Goal: Transaction & Acquisition: Purchase product/service

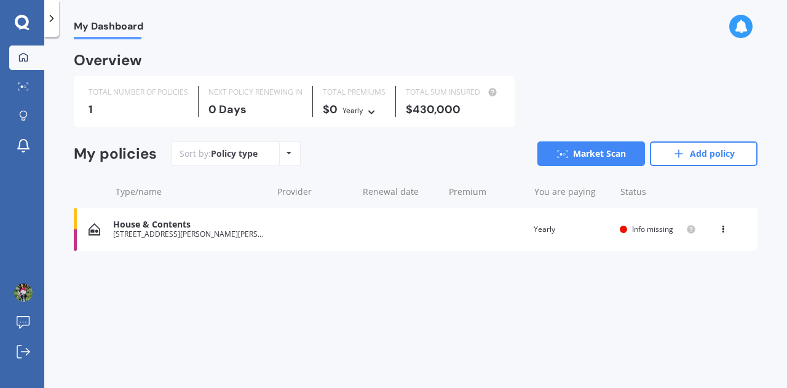
click at [269, 236] on div "House & Contents [STREET_ADDRESS][PERSON_NAME][PERSON_NAME] Renewal date Premiu…" at bounding box center [416, 229] width 684 height 43
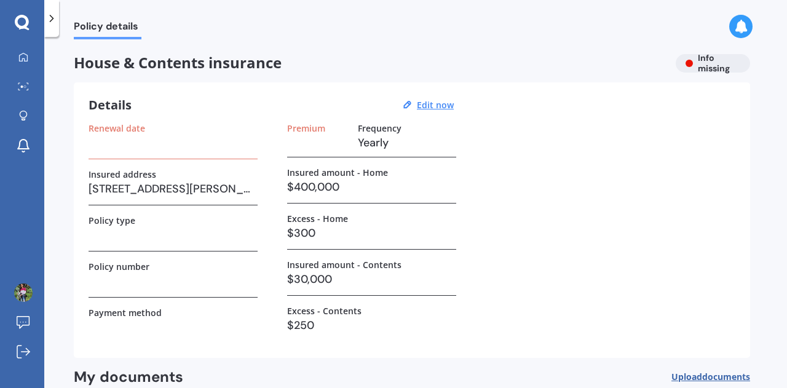
click at [170, 237] on h3 at bounding box center [173, 235] width 169 height 18
click at [432, 107] on u "Edit now" at bounding box center [435, 105] width 37 height 12
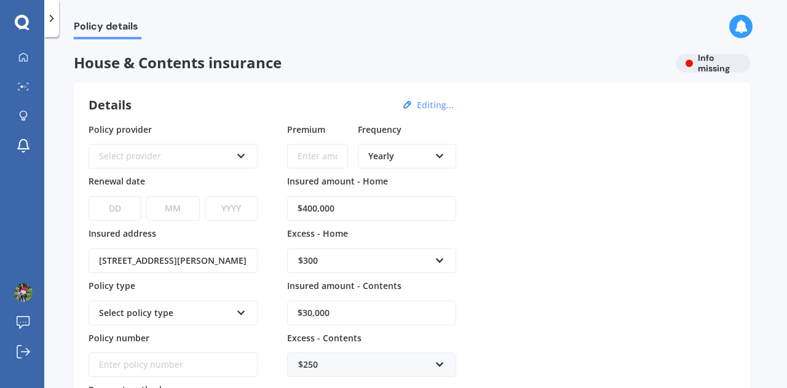
click at [230, 149] on div "Select provider" at bounding box center [165, 156] width 132 height 14
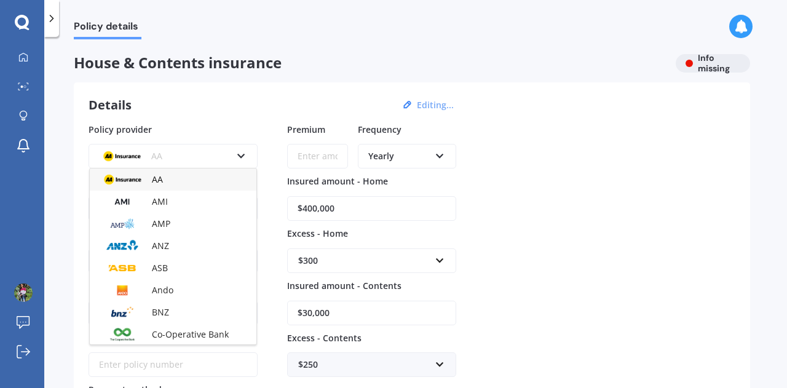
click at [241, 157] on icon at bounding box center [241, 153] width 10 height 9
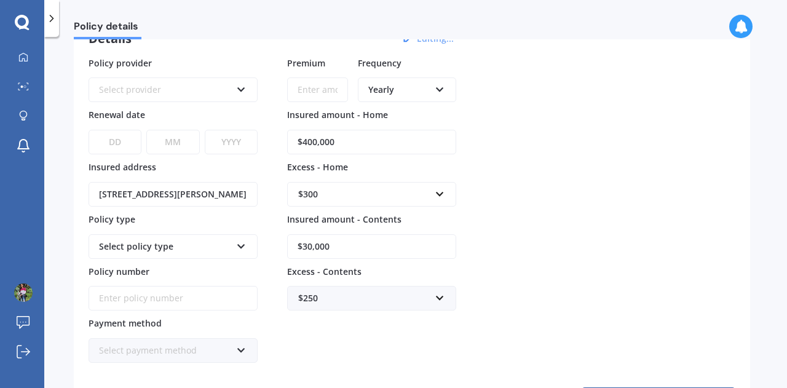
scroll to position [123, 0]
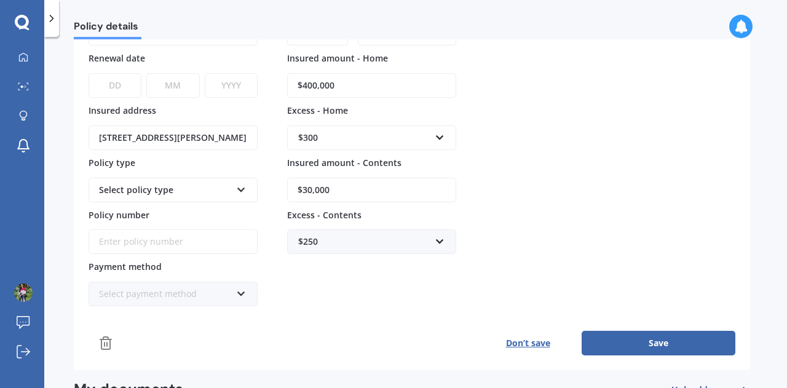
click at [421, 185] on input "$30,000" at bounding box center [371, 190] width 169 height 25
click at [306, 189] on input "$30,000" at bounding box center [371, 190] width 169 height 25
type input "$20,000"
click at [570, 213] on div "Policy provider Select provider AA AMI AMP ANZ ASB Ando BNZ Co-Operative Bank F…" at bounding box center [412, 153] width 647 height 307
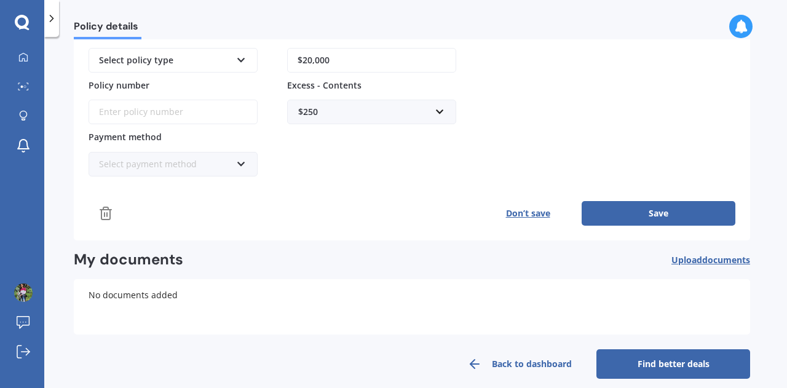
scroll to position [261, 0]
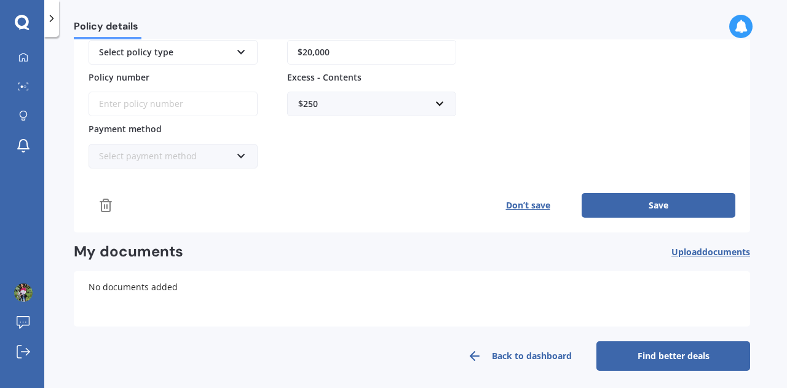
click at [652, 205] on button "Save" at bounding box center [659, 205] width 154 height 25
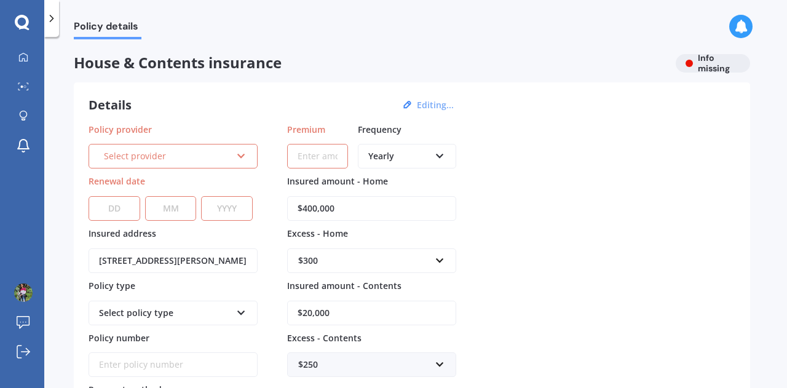
click at [119, 24] on span "Policy details" at bounding box center [108, 28] width 68 height 17
click at [30, 18] on div at bounding box center [22, 23] width 44 height 16
click at [68, 19] on div "Policy details" at bounding box center [100, 19] width 82 height 39
click at [58, 19] on div at bounding box center [51, 18] width 15 height 37
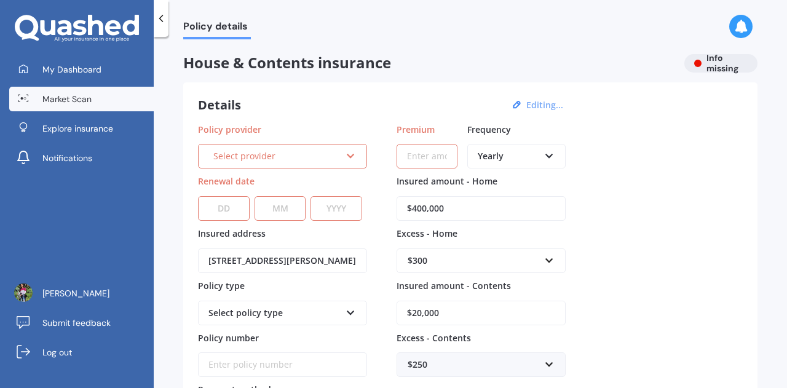
click at [86, 97] on span "Market Scan" at bounding box center [66, 99] width 49 height 12
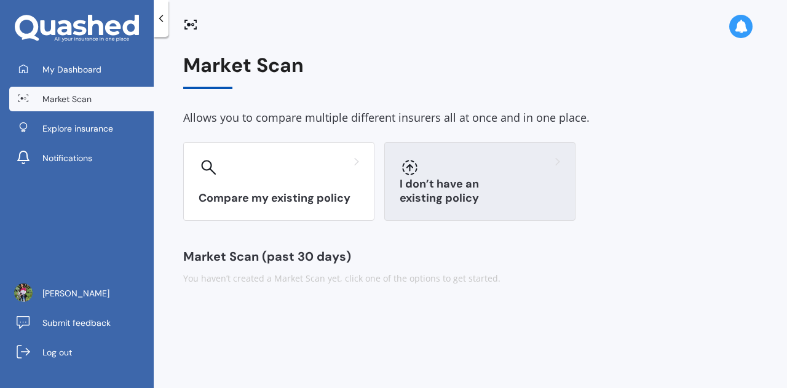
click at [496, 187] on div "I don’t have an existing policy" at bounding box center [479, 181] width 191 height 79
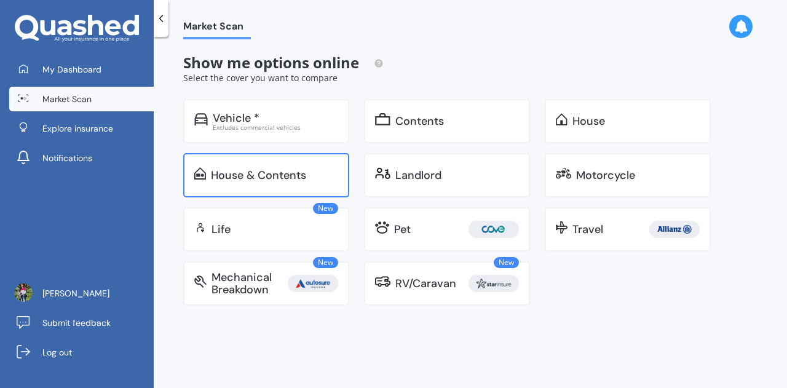
click at [293, 179] on div "House & Contents" at bounding box center [258, 175] width 95 height 12
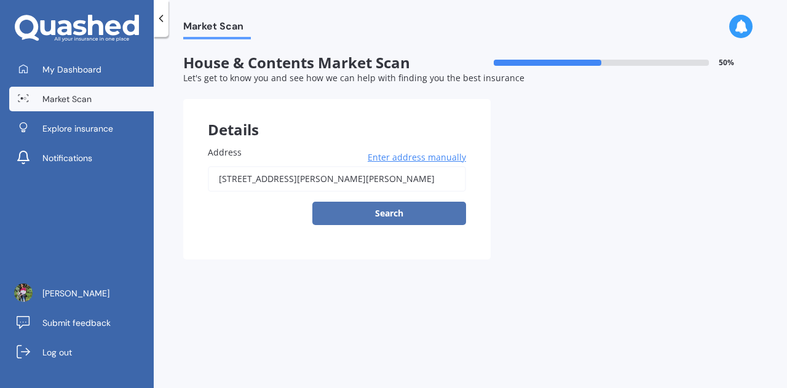
click at [416, 218] on button "Search" at bounding box center [390, 213] width 154 height 23
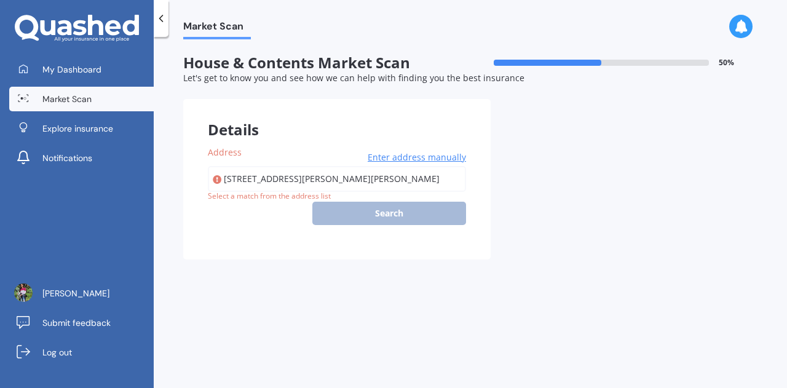
type input "[STREET_ADDRESS][PERSON_NAME][PERSON_NAME]"
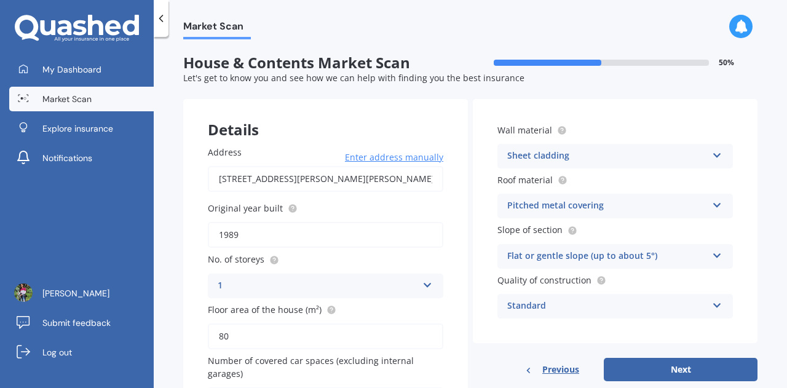
scroll to position [81, 0]
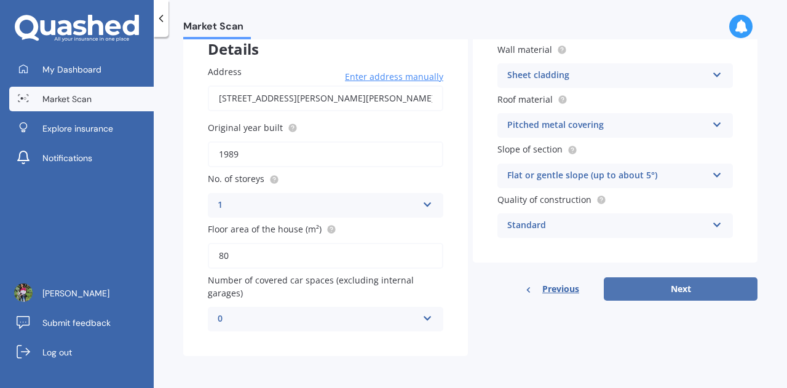
click at [670, 290] on button "Next" at bounding box center [681, 288] width 154 height 23
select select "24"
select select "01"
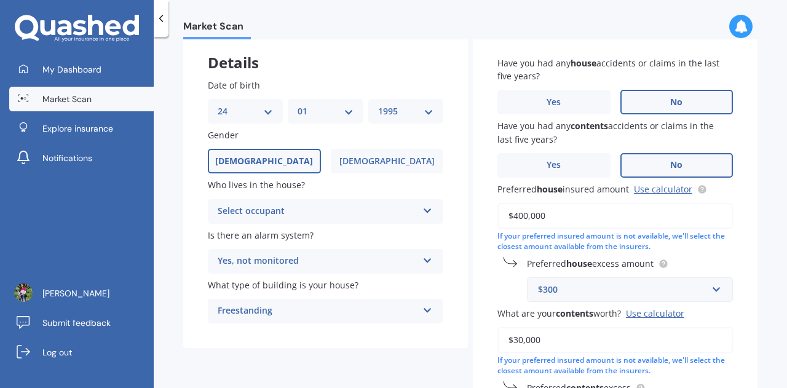
scroll to position [123, 0]
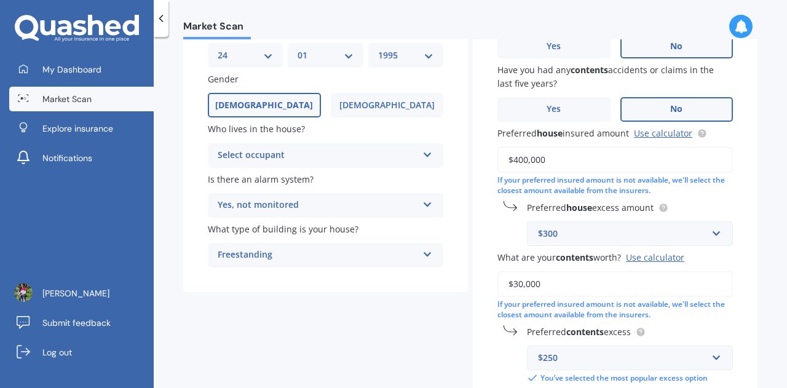
click at [412, 52] on select "YYYY 2009 2008 2007 2006 2005 2004 2003 2002 2001 2000 1999 1998 1997 1996 1995…" at bounding box center [405, 56] width 55 height 14
select select "1990"
click at [378, 49] on select "YYYY 2009 2008 2007 2006 2005 2004 2003 2002 2001 2000 1999 1998 1997 1996 1995…" at bounding box center [405, 56] width 55 height 14
click at [402, 151] on div "Select occupant" at bounding box center [318, 155] width 200 height 15
click at [323, 176] on div "Owner" at bounding box center [326, 180] width 234 height 22
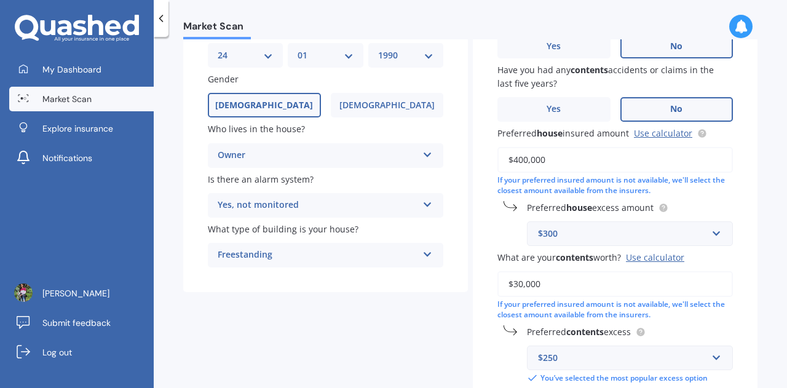
scroll to position [0, 0]
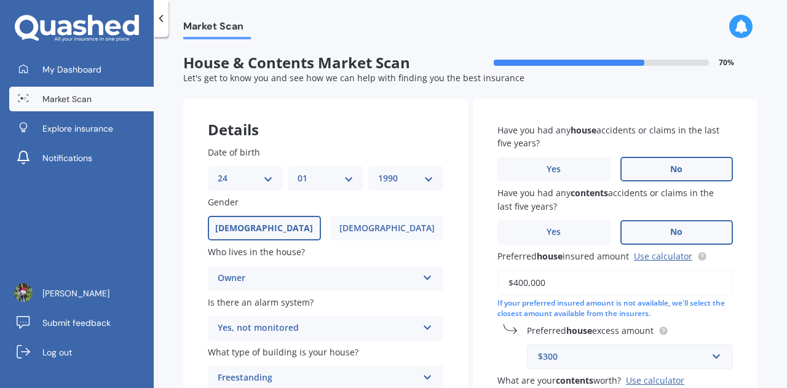
click at [604, 359] on div "$300" at bounding box center [622, 357] width 169 height 14
click at [506, 355] on div "Preferred house excess amount $300 $300 $400 $500 $750 $1,000 $2,000 $2,500" at bounding box center [616, 346] width 236 height 45
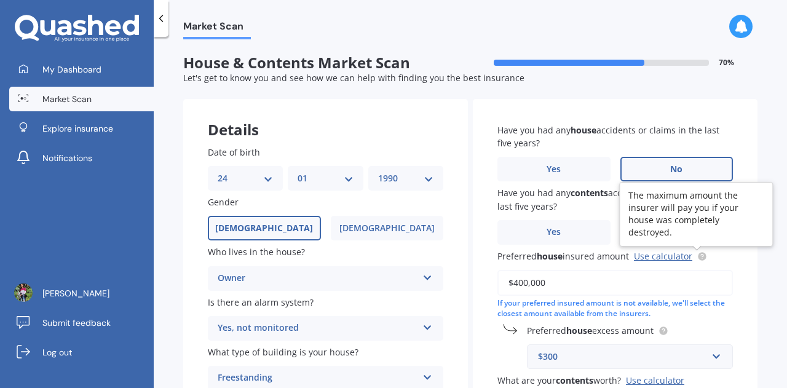
click at [701, 255] on circle at bounding box center [702, 256] width 8 height 8
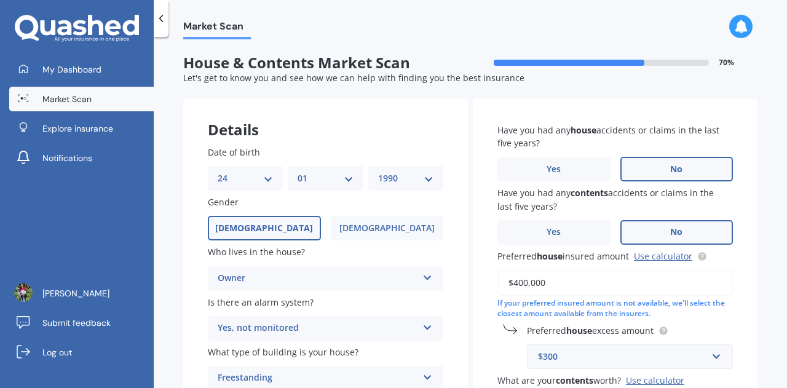
click at [567, 289] on input "$400,000" at bounding box center [616, 283] width 236 height 26
drag, startPoint x: 567, startPoint y: 289, endPoint x: 471, endPoint y: 284, distance: 96.7
click at [473, 284] on div "Have you had any house accidents or claims in the last five years? Yes No Have …" at bounding box center [615, 315] width 285 height 432
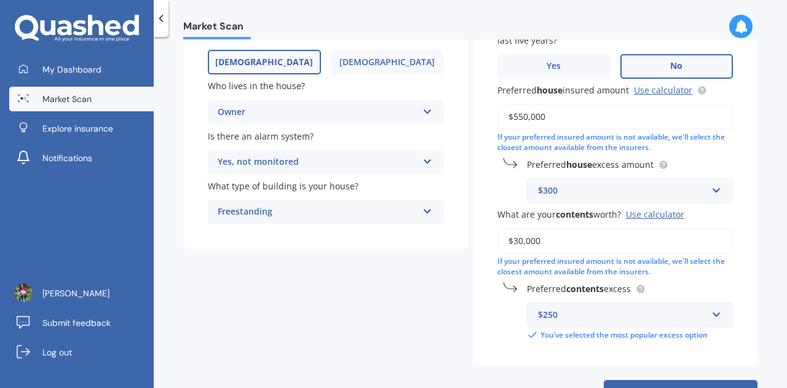
scroll to position [185, 0]
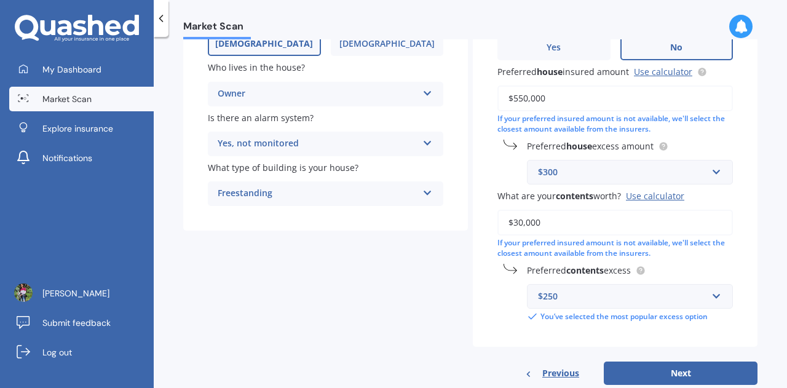
type input "$550,000"
click at [517, 224] on input "$30,000" at bounding box center [616, 223] width 236 height 26
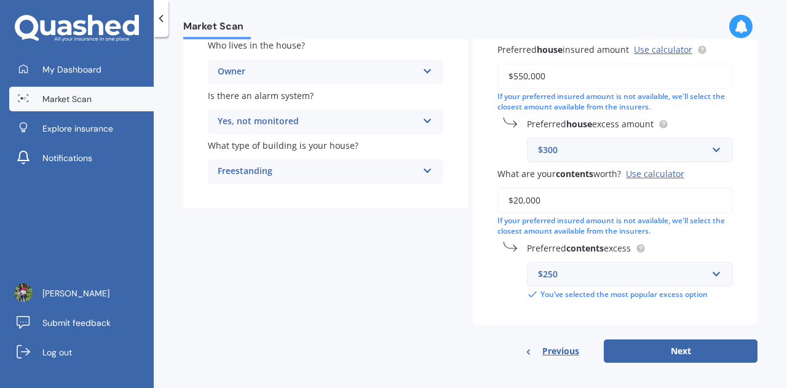
scroll to position [215, 0]
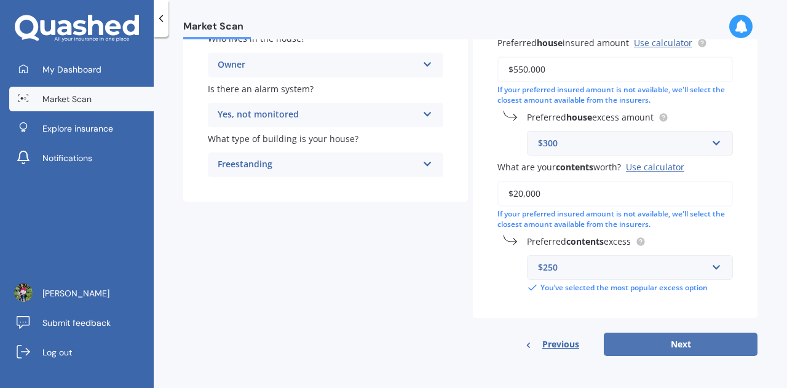
type input "$20,000"
click at [703, 342] on button "Next" at bounding box center [681, 344] width 154 height 23
select select "24"
select select "01"
select select "1990"
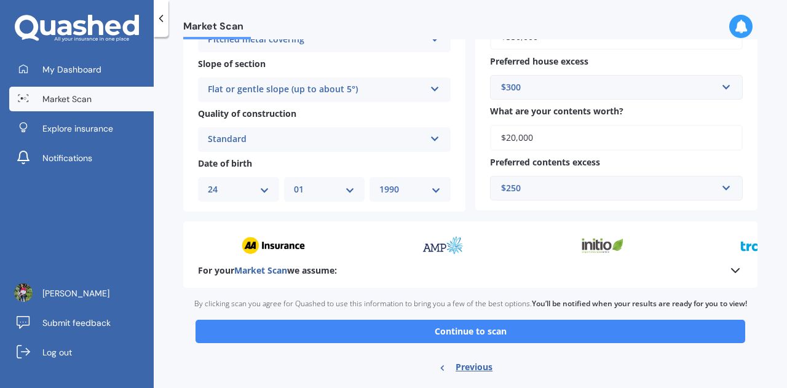
scroll to position [437, 0]
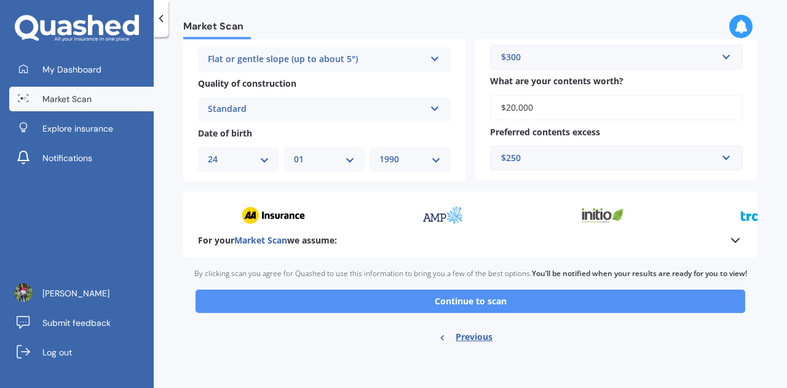
click at [508, 303] on button "Continue to scan" at bounding box center [471, 301] width 550 height 23
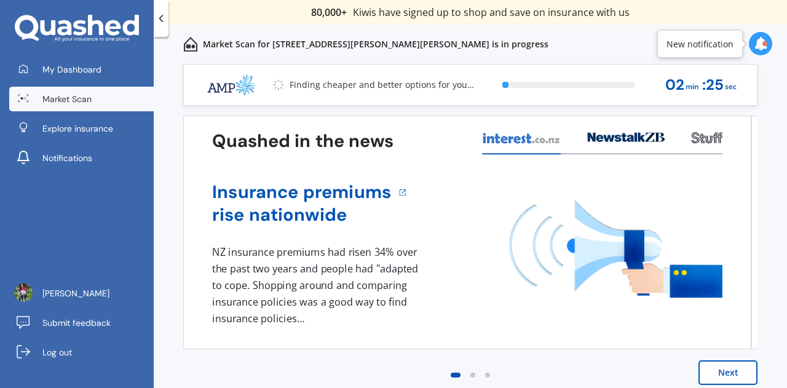
scroll to position [9, 0]
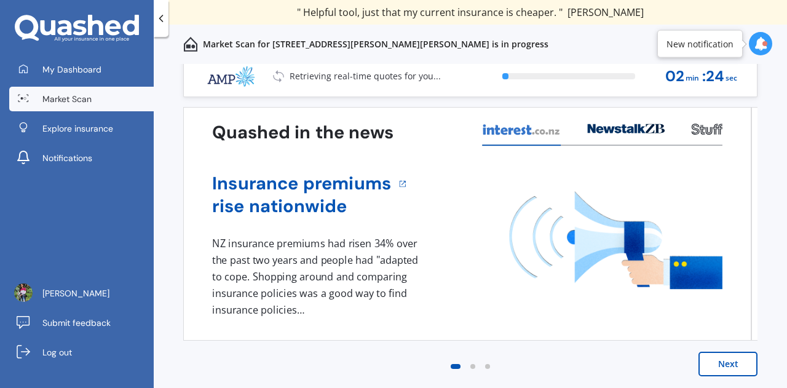
click at [730, 370] on button "Next" at bounding box center [728, 364] width 59 height 25
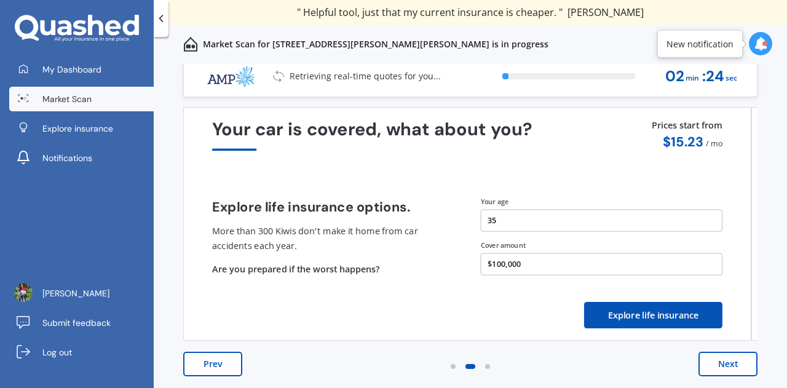
scroll to position [0, 0]
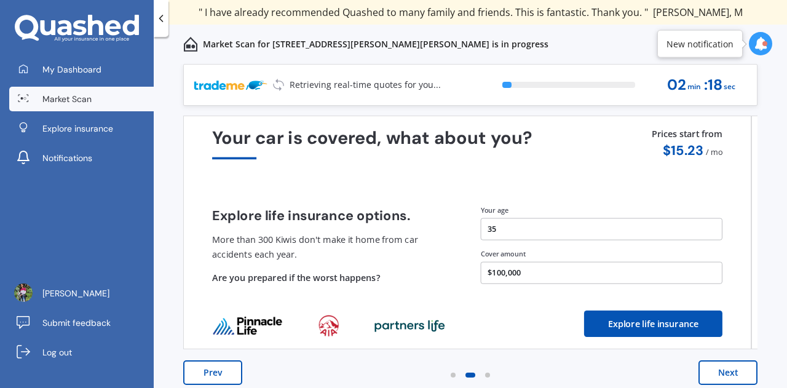
click at [527, 228] on button "35" at bounding box center [602, 229] width 242 height 22
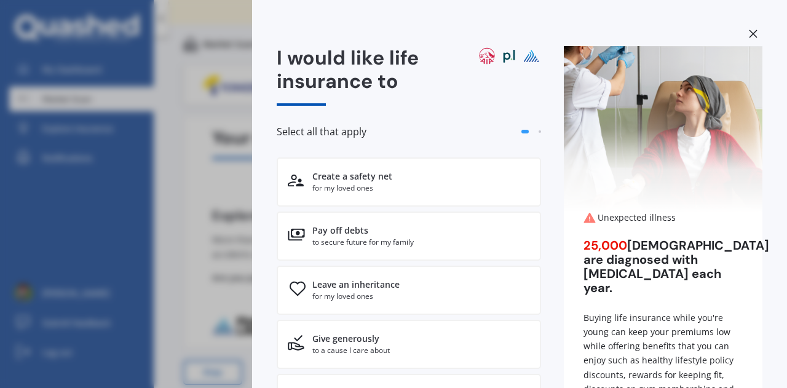
click at [752, 31] on div at bounding box center [753, 36] width 18 height 22
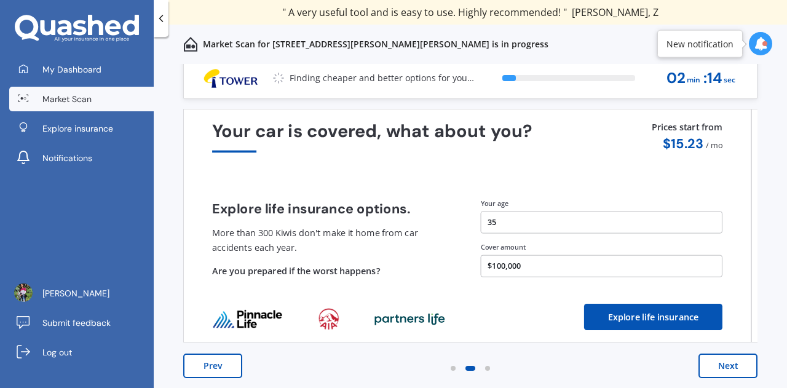
scroll to position [9, 0]
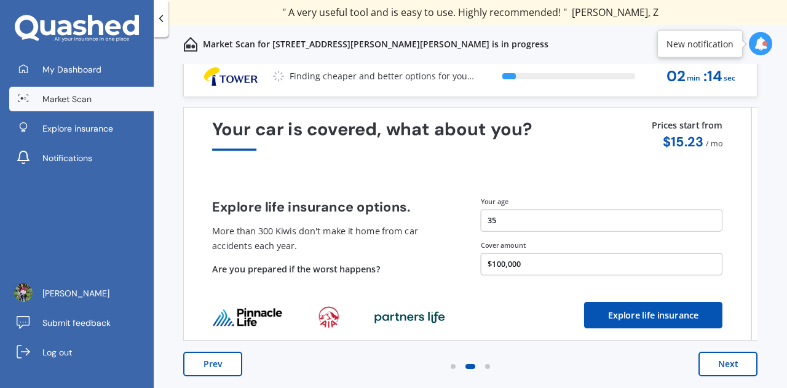
click at [736, 359] on button "Next" at bounding box center [728, 364] width 59 height 25
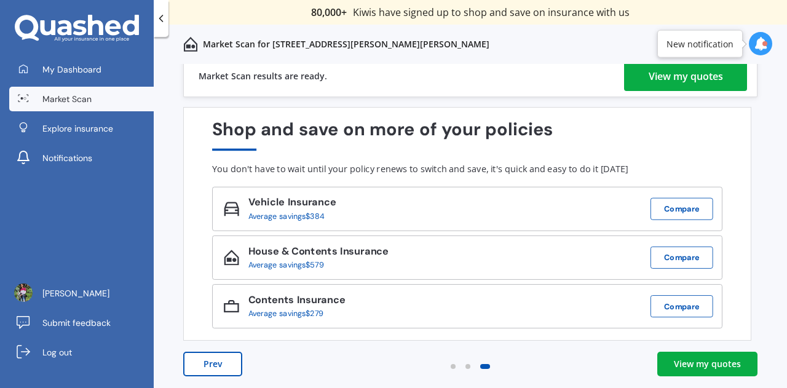
click at [721, 367] on div "View my quotes" at bounding box center [707, 364] width 67 height 12
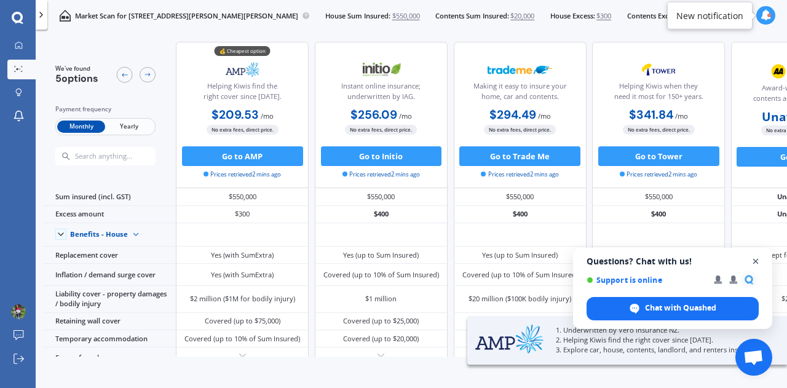
click at [758, 261] on span "Close chat" at bounding box center [756, 261] width 15 height 15
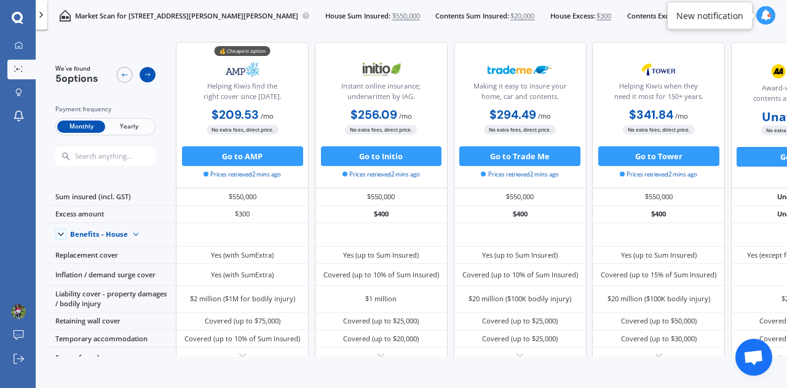
click at [152, 74] on div at bounding box center [148, 75] width 16 height 16
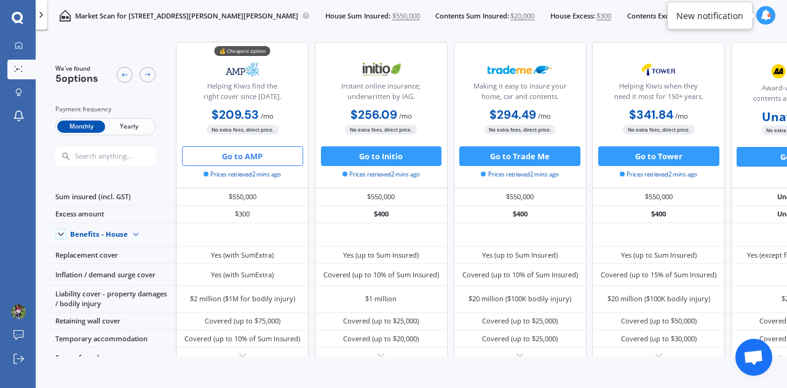
click at [244, 156] on button "Go to AMP" at bounding box center [242, 156] width 121 height 20
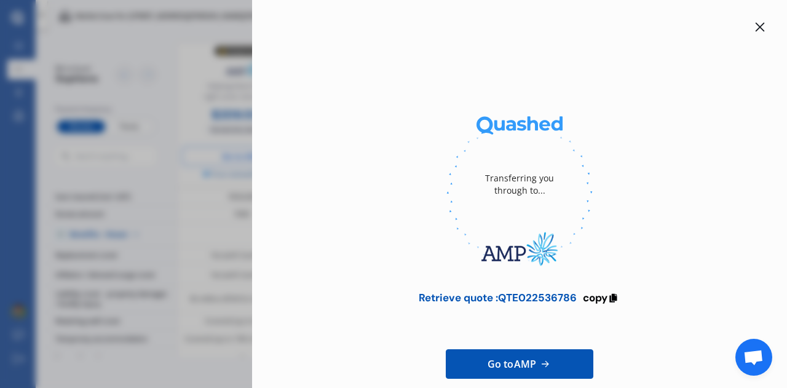
click at [760, 23] on div at bounding box center [760, 27] width 15 height 15
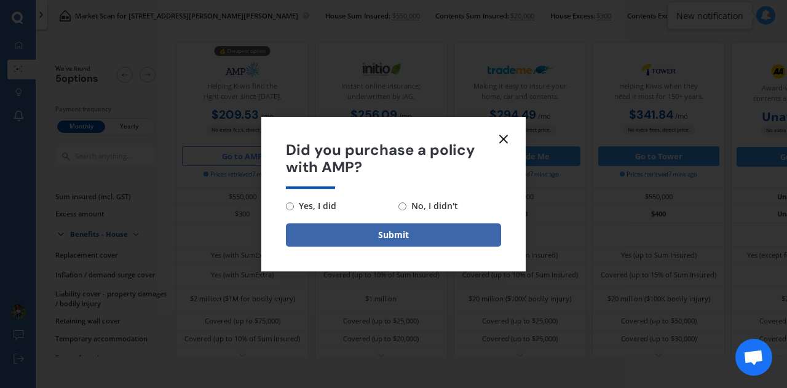
click at [504, 140] on icon at bounding box center [503, 139] width 15 height 15
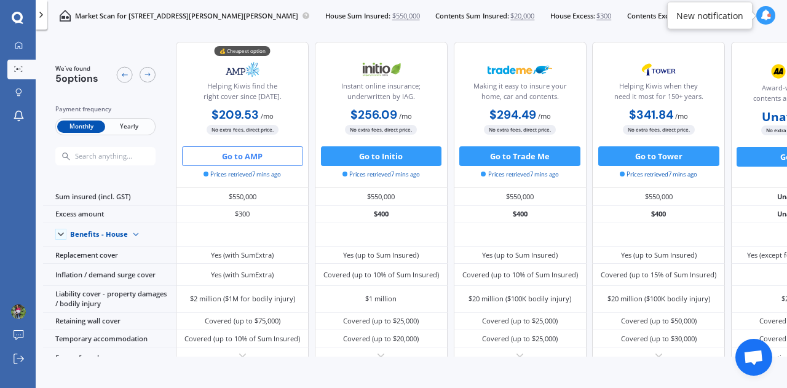
click at [127, 125] on span "Yearly" at bounding box center [129, 127] width 48 height 13
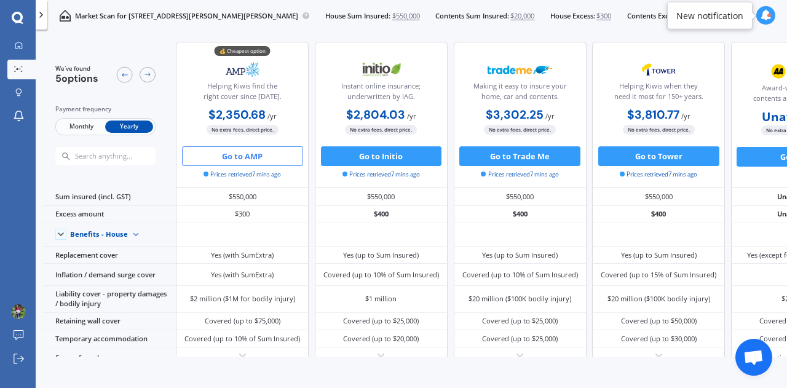
click at [85, 123] on span "Monthly" at bounding box center [81, 127] width 48 height 13
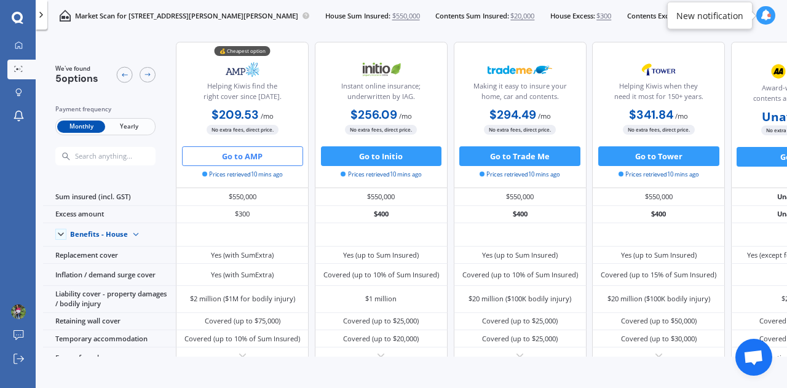
click at [127, 127] on span "Yearly" at bounding box center [129, 127] width 48 height 13
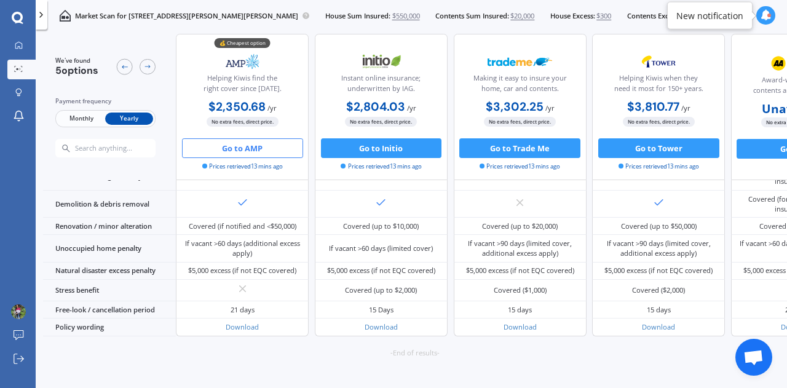
scroll to position [544, 0]
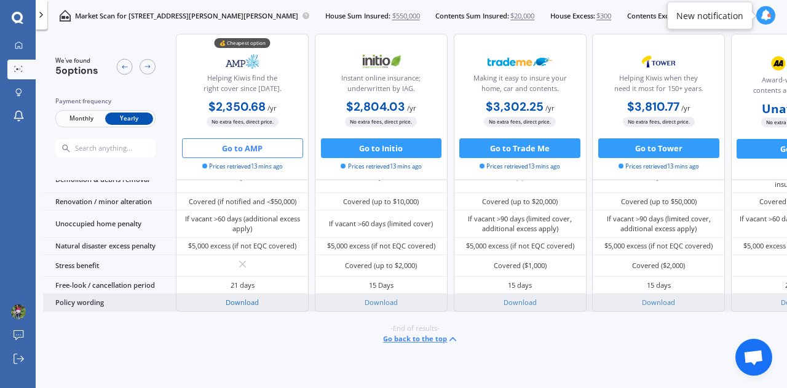
click at [242, 298] on link "Download" at bounding box center [242, 302] width 33 height 9
